Goal: Task Accomplishment & Management: Manage account settings

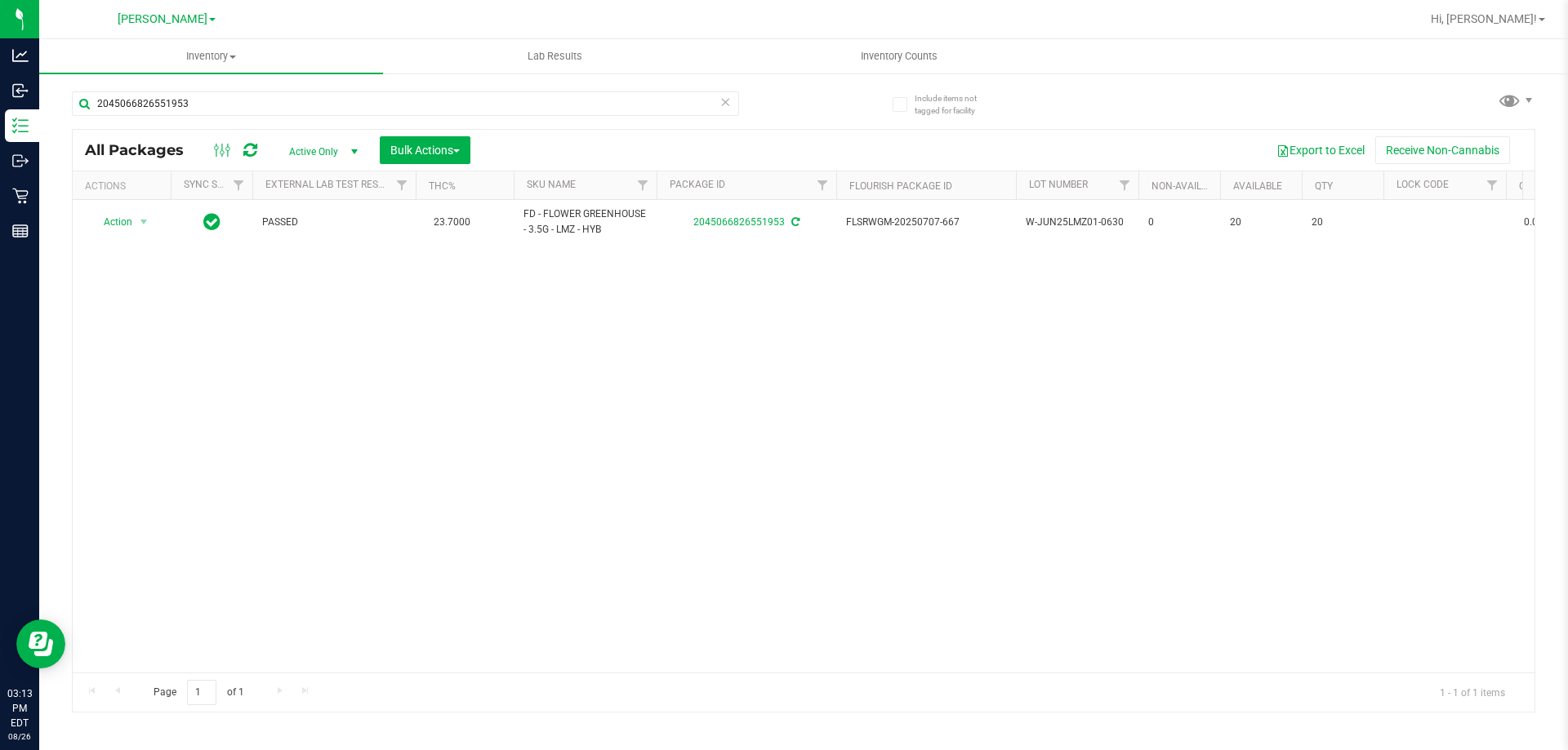
drag, startPoint x: 1314, startPoint y: 525, endPoint x: 1137, endPoint y: 355, distance: 245.4
click at [1277, 483] on div "Action Action Adjust qty Create package Edit attributes Global inventory Locate…" at bounding box center [804, 435] width 1462 height 472
drag, startPoint x: 261, startPoint y: 89, endPoint x: 120, endPoint y: 103, distance: 141.7
click at [98, 96] on div "2045066826551953" at bounding box center [438, 103] width 732 height 53
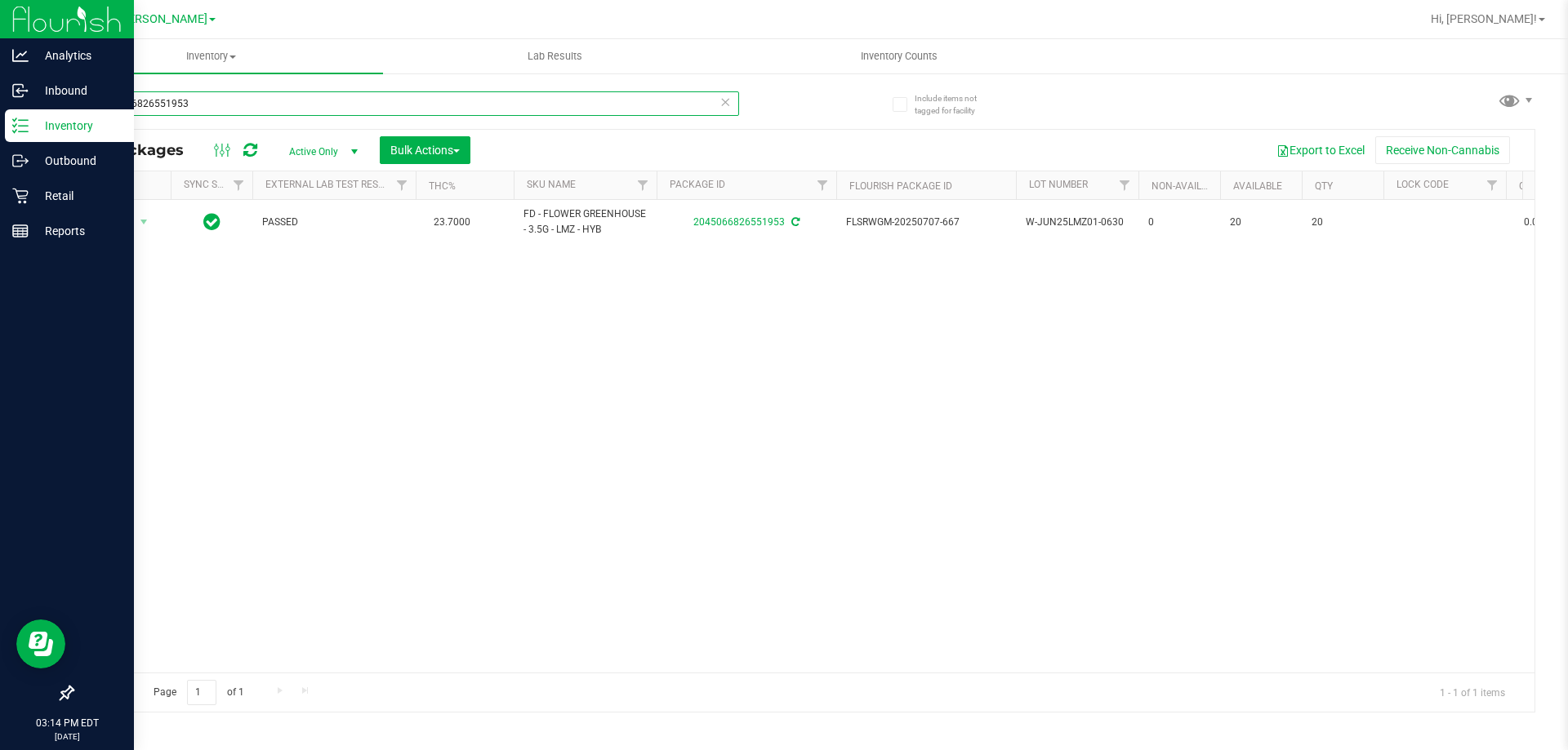
drag, startPoint x: 203, startPoint y: 109, endPoint x: 0, endPoint y: 109, distance: 203.0
click at [0, 109] on div "Analytics Inbound Inventory Outbound Retail Reports 03:14 PM EDT [DATE] 08/26 […" at bounding box center [784, 375] width 1568 height 750
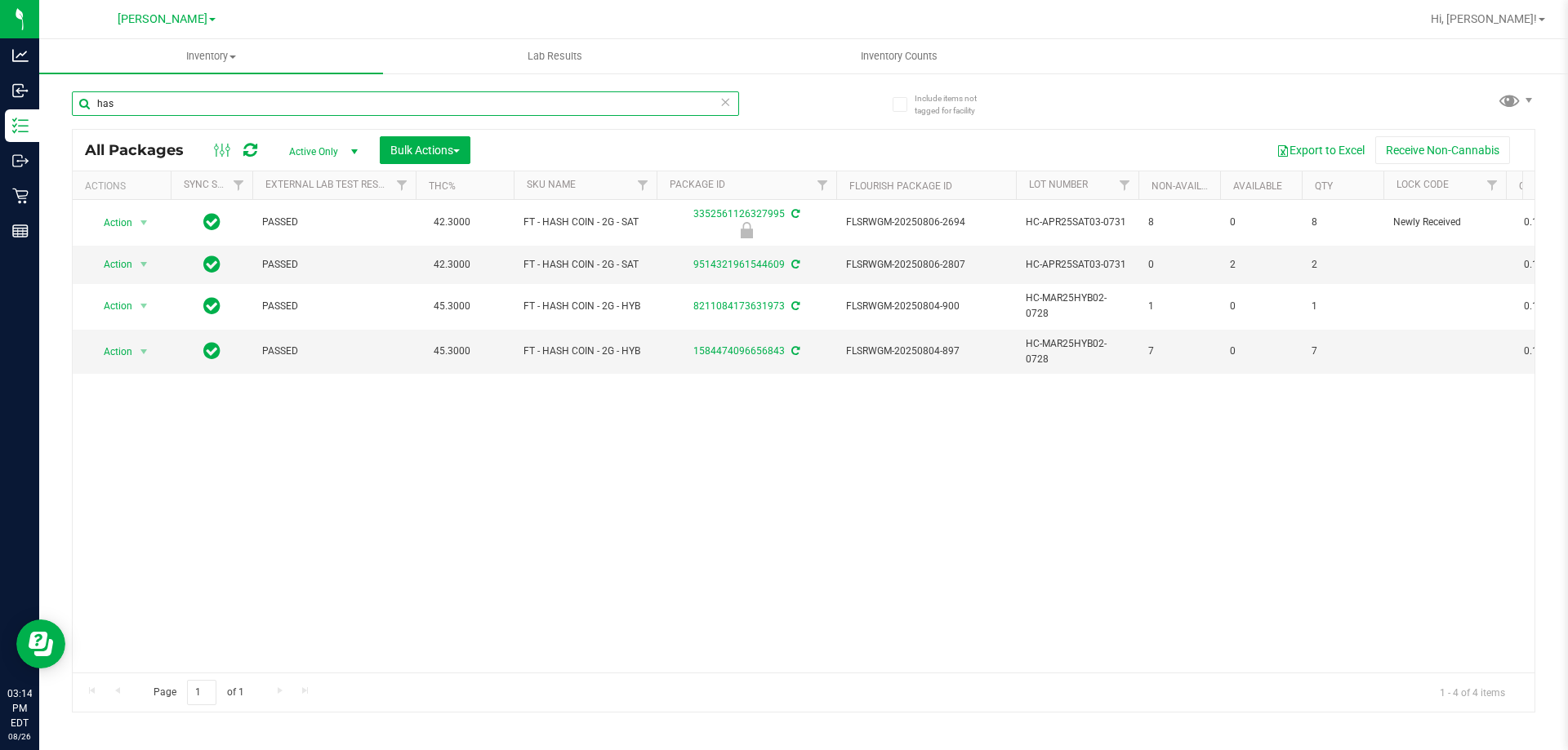
type input "has"
click at [181, 531] on div "Action Action Edit attributes Global inventory Locate package Package audit log…" at bounding box center [804, 435] width 1462 height 472
click at [1518, 12] on link "Hi, [PERSON_NAME]!" at bounding box center [1488, 19] width 128 height 18
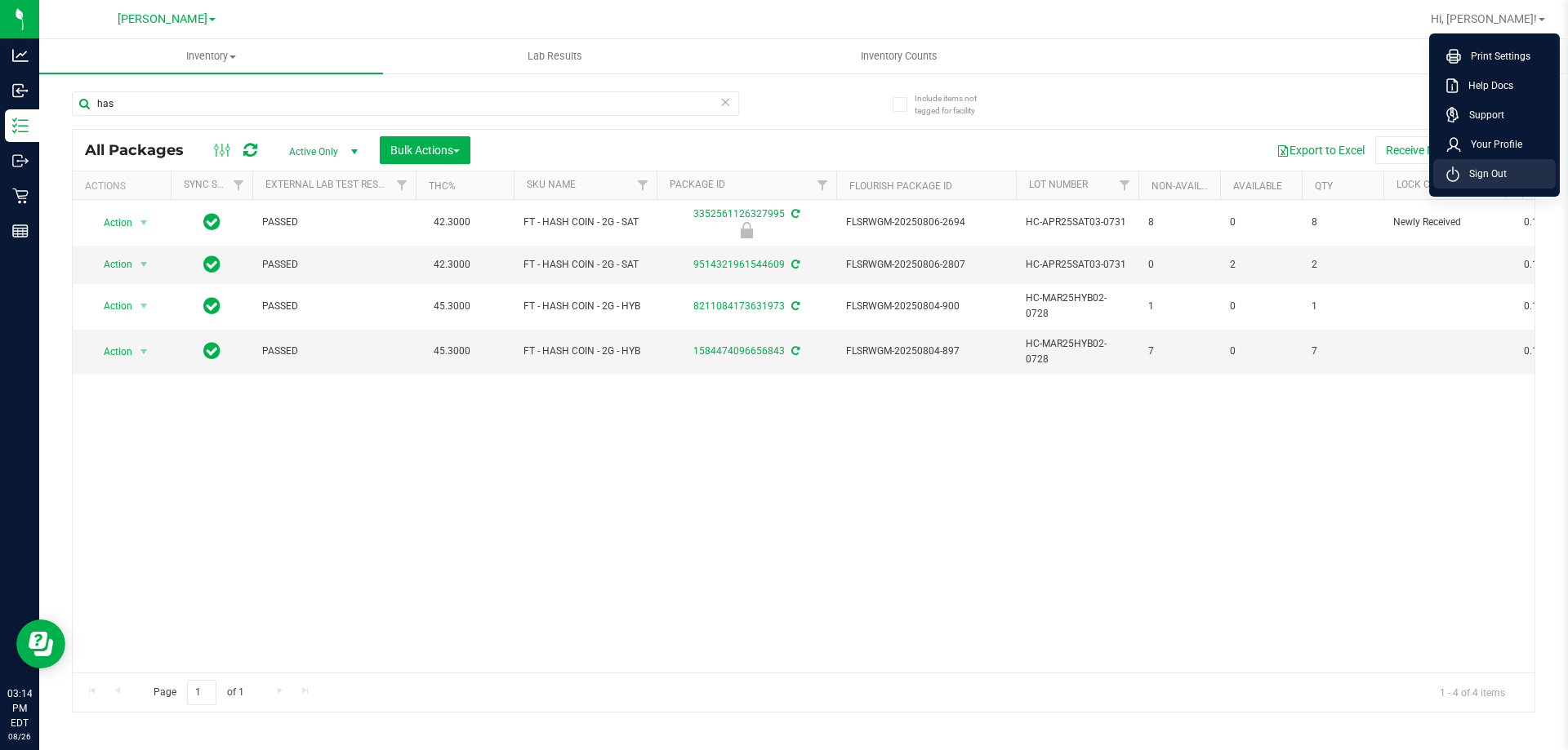
click at [1485, 174] on span "Sign Out" at bounding box center [1483, 173] width 48 height 17
